Goal: Information Seeking & Learning: Learn about a topic

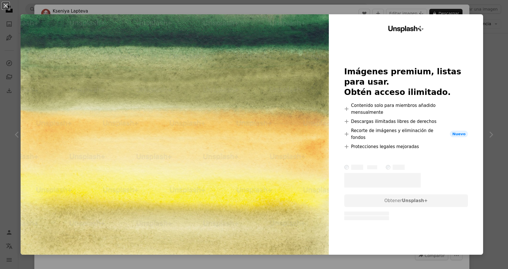
scroll to position [5075, 0]
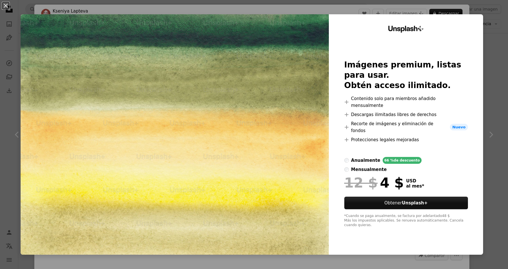
click at [499, 72] on div "An X shape Unsplash+ Imágenes premium, listas para usar. Obtén acceso ilimitado…" at bounding box center [254, 134] width 508 height 269
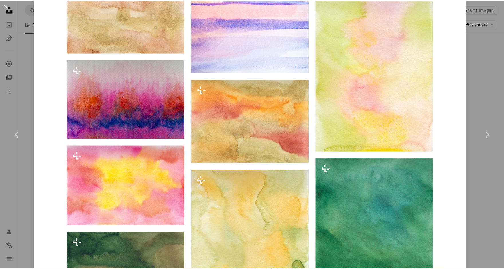
scroll to position [1965, 0]
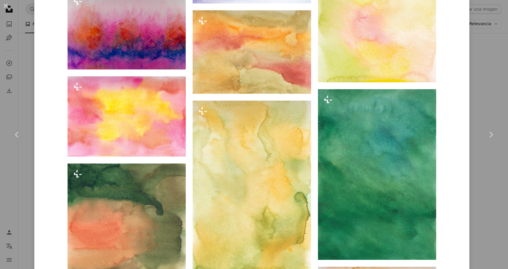
drag, startPoint x: 482, startPoint y: 41, endPoint x: 484, endPoint y: 38, distance: 3.1
click at [482, 41] on div "An X shape Chevron left Chevron right [PERSON_NAME] Para Unsplash+ A heart A pl…" at bounding box center [254, 134] width 508 height 269
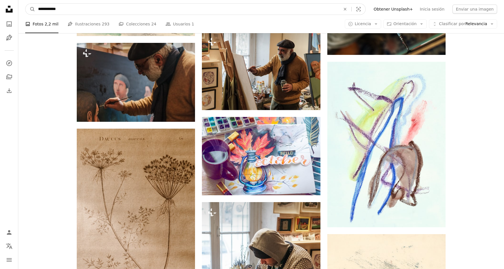
click at [37, 8] on input "**********" at bounding box center [186, 9] width 303 height 11
click at [95, 14] on input "**********" at bounding box center [186, 9] width 303 height 11
click at [48, 9] on input "**********" at bounding box center [186, 9] width 303 height 11
type input "**********"
click button "A magnifying glass" at bounding box center [30, 9] width 10 height 11
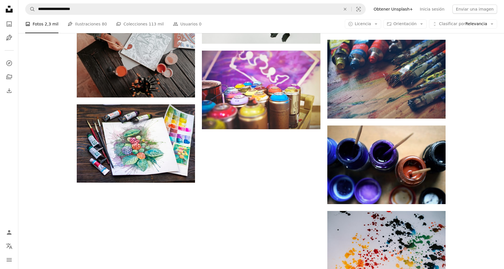
scroll to position [737, 0]
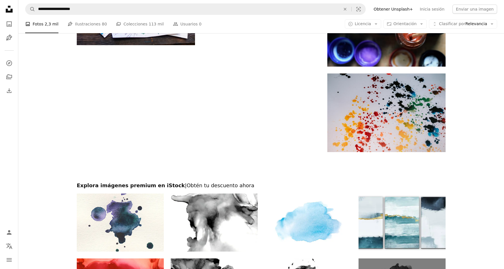
drag, startPoint x: 505, startPoint y: 169, endPoint x: 503, endPoint y: 196, distance: 27.6
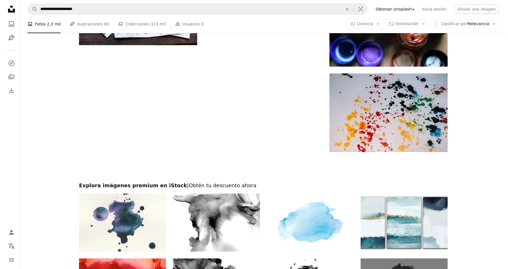
scroll to position [860, 0]
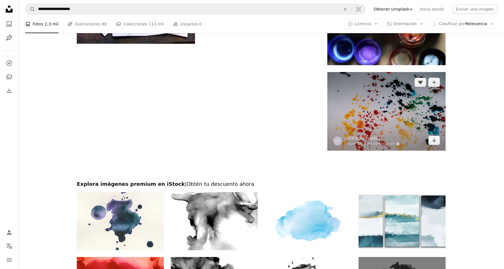
click at [394, 123] on img at bounding box center [386, 111] width 118 height 79
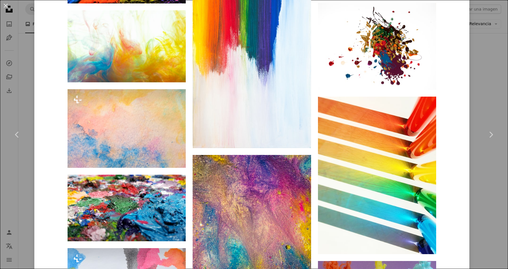
scroll to position [1151, 0]
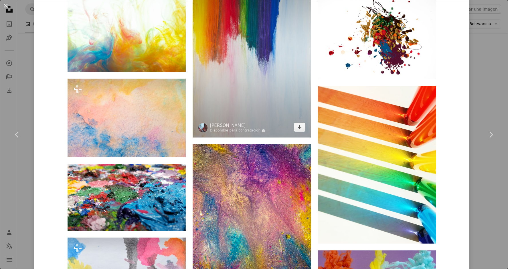
click at [266, 111] on img at bounding box center [252, 54] width 118 height 168
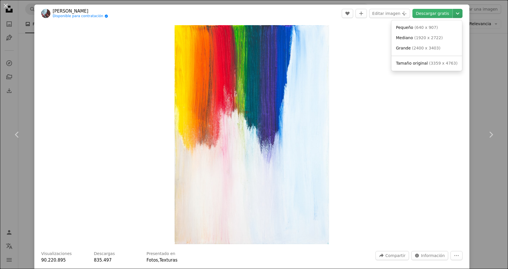
click at [453, 13] on icon "Chevron down" at bounding box center [457, 13] width 9 height 7
drag, startPoint x: 486, startPoint y: 102, endPoint x: 484, endPoint y: 98, distance: 3.7
click at [5, 2] on button "An X shape" at bounding box center [5, 5] width 7 height 7
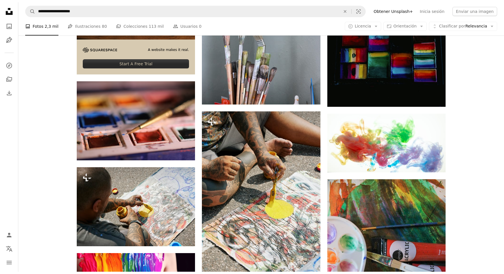
scroll to position [1259, 0]
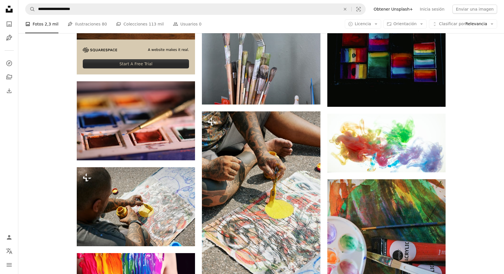
drag, startPoint x: 487, startPoint y: 107, endPoint x: 478, endPoint y: 31, distance: 76.6
